Goal: Browse casually

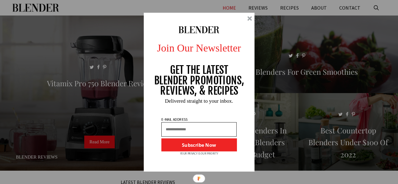
click at [251, 19] on div at bounding box center [249, 18] width 5 height 5
